Goal: Information Seeking & Learning: Learn about a topic

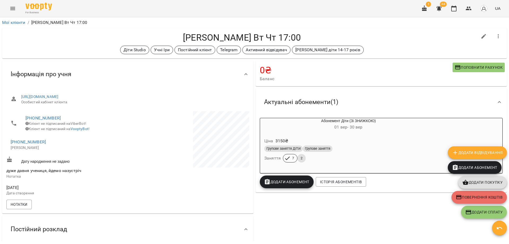
click at [452, 10] on icon "button" at bounding box center [453, 9] width 5 height 6
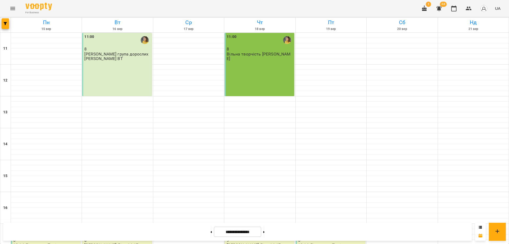
click at [14, 9] on icon "Menu" at bounding box center [13, 8] width 6 height 6
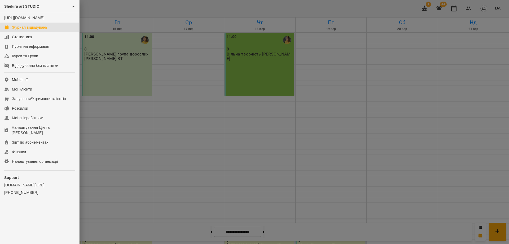
click at [27, 10] on div "Shekira art STUDIO ►" at bounding box center [39, 6] width 79 height 13
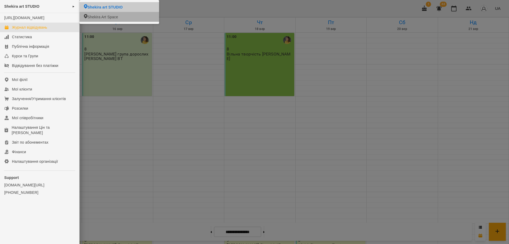
click at [132, 17] on li "Shekira Art Space" at bounding box center [118, 17] width 79 height 10
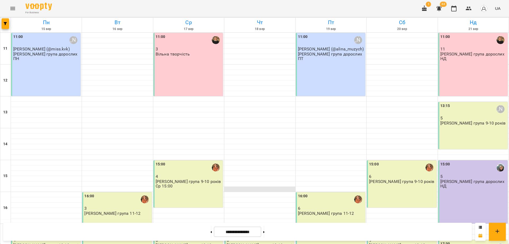
scroll to position [99, 0]
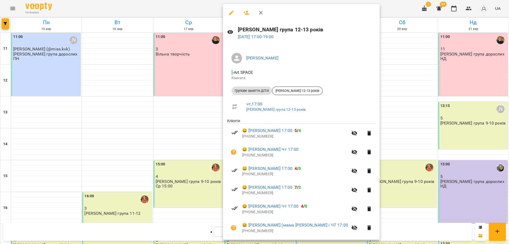
click at [17, 10] on div at bounding box center [254, 122] width 509 height 244
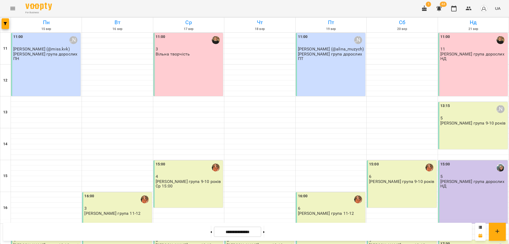
click at [8, 8] on button "Menu" at bounding box center [12, 8] width 13 height 13
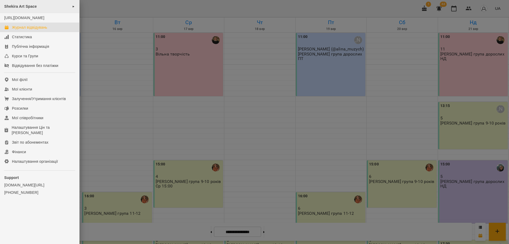
click at [28, 6] on span "Shekira Art Space" at bounding box center [20, 6] width 33 height 4
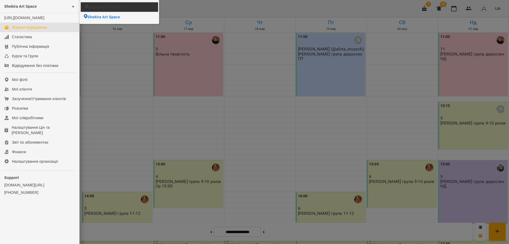
click at [143, 7] on li "Shekira art STUDIO" at bounding box center [119, 7] width 77 height 10
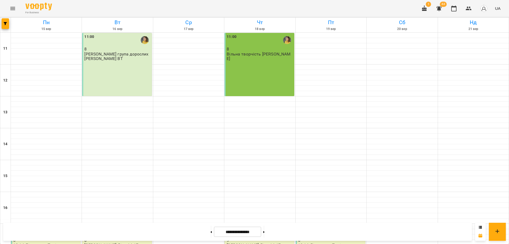
click at [251, 60] on div "11:00 8 Вільна творчість [PERSON_NAME]" at bounding box center [258, 64] width 69 height 63
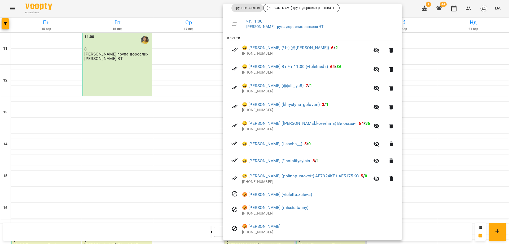
scroll to position [106, 0]
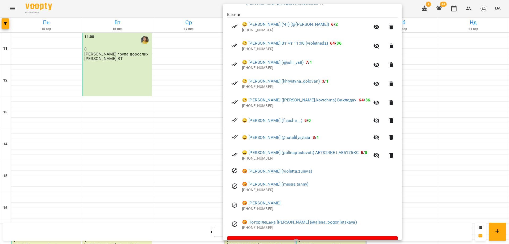
click at [123, 70] on div at bounding box center [254, 122] width 509 height 244
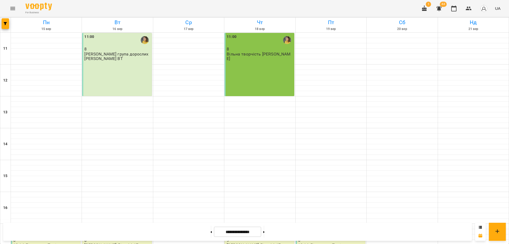
scroll to position [131, 0]
click at [242, 242] on p "[PERSON_NAME] Діти 14-17" at bounding box center [254, 244] width 54 height 5
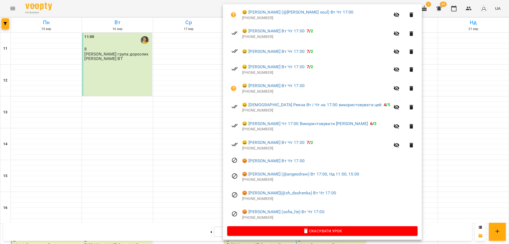
scroll to position [121, 0]
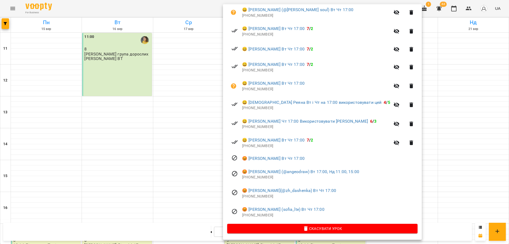
click at [121, 131] on div at bounding box center [254, 122] width 509 height 244
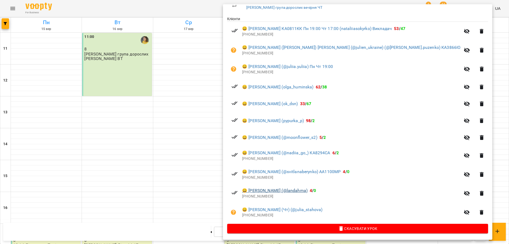
scroll to position [103, 0]
click at [109, 129] on div at bounding box center [254, 122] width 509 height 244
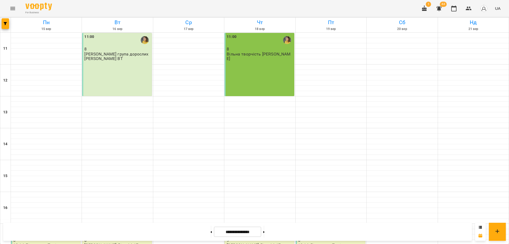
click at [332, 11] on div "For Business 1 44 UA" at bounding box center [254, 8] width 509 height 17
